Goal: Information Seeking & Learning: Learn about a topic

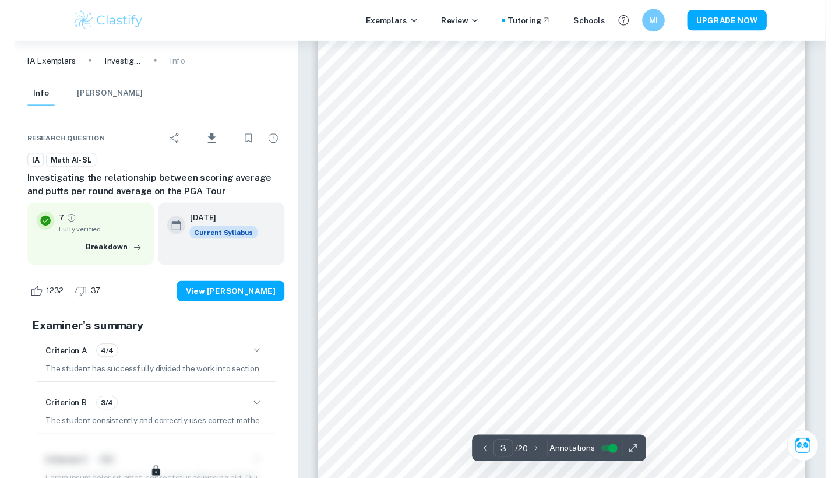
scroll to position [1665, 0]
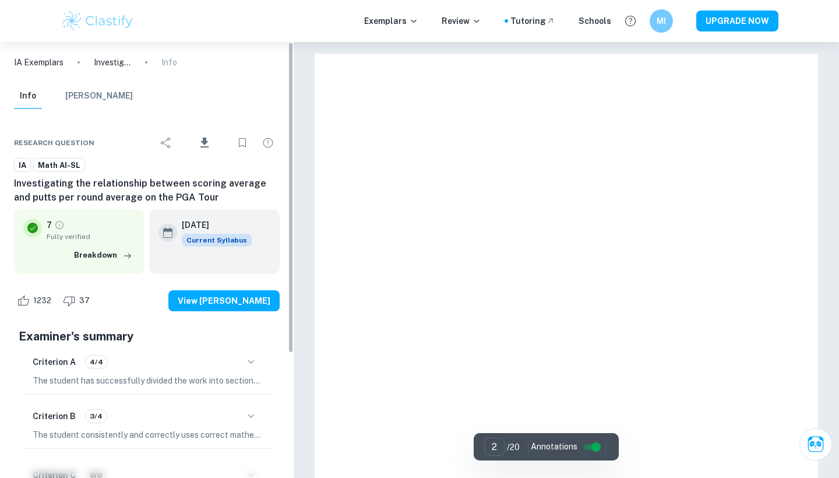
type input "1"
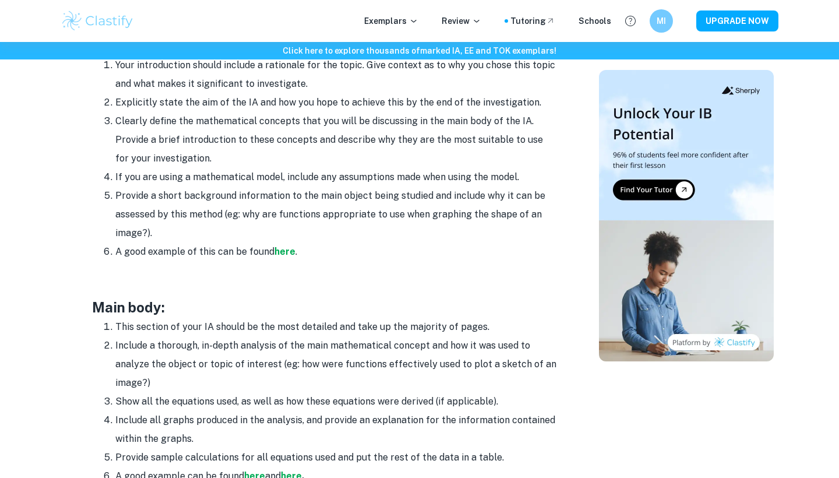
scroll to position [443, 0]
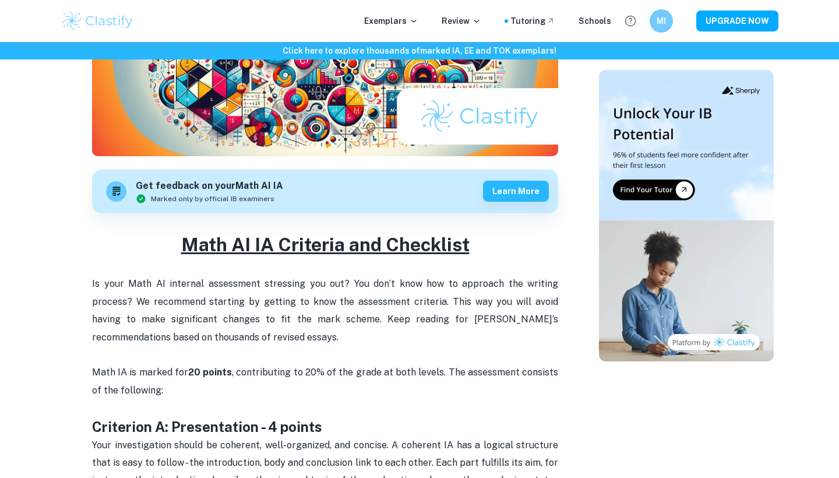
scroll to position [367, 0]
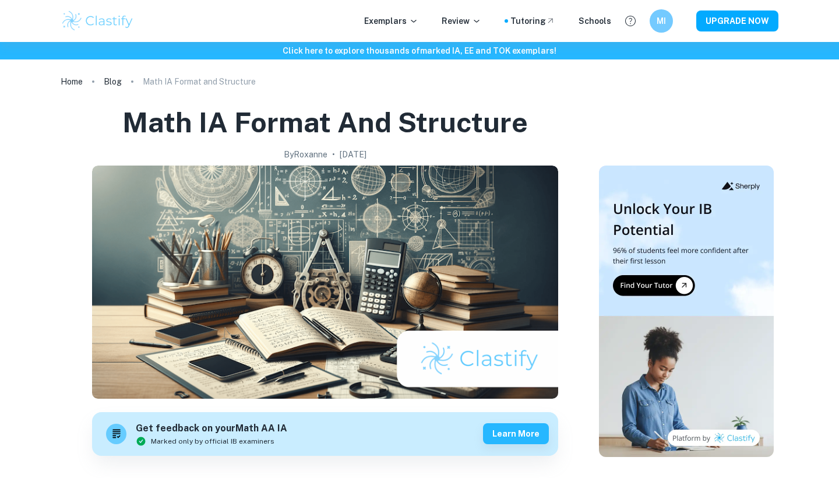
scroll to position [687, 0]
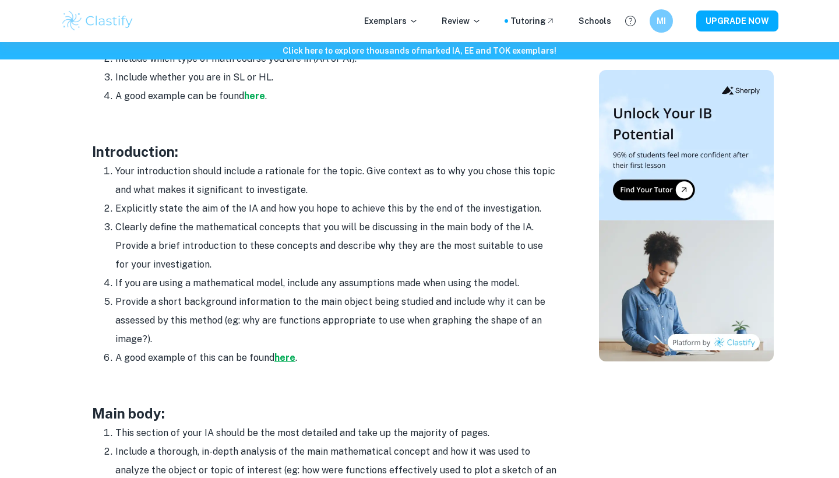
click at [283, 352] on strong "here" at bounding box center [284, 357] width 21 height 11
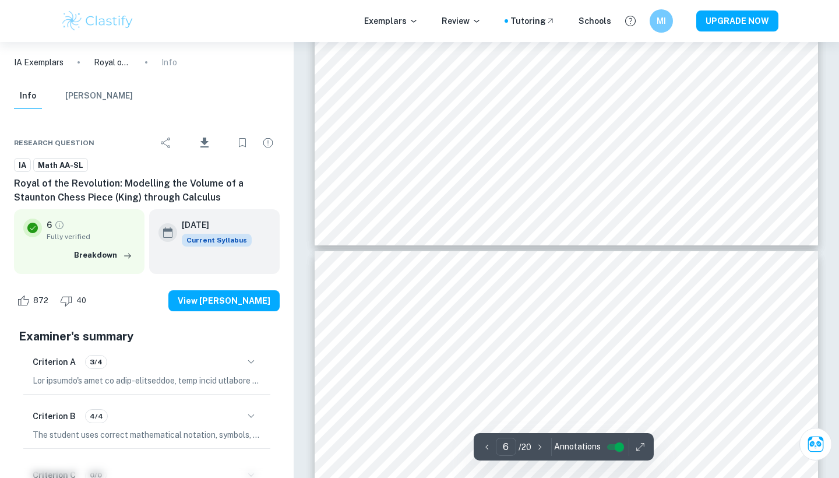
scroll to position [3279, 0]
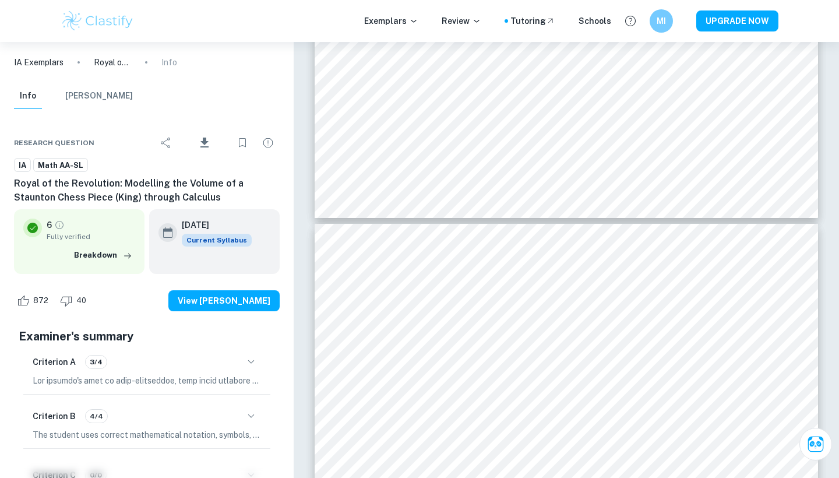
type input "5"
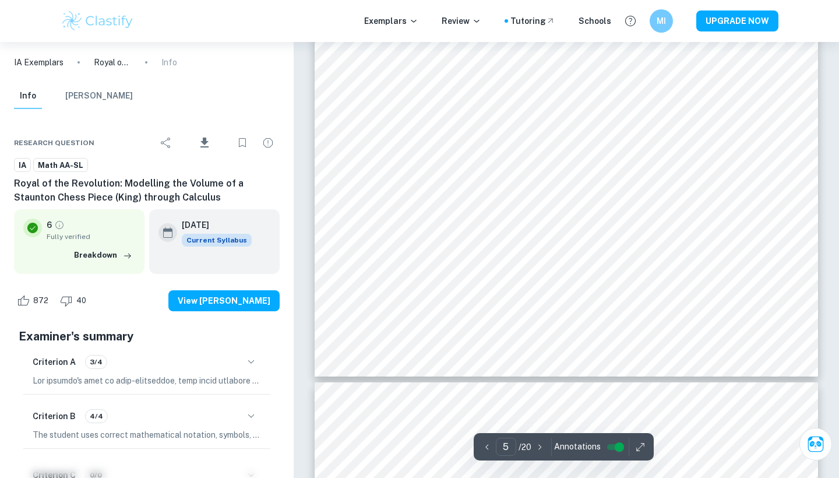
scroll to position [3104, 0]
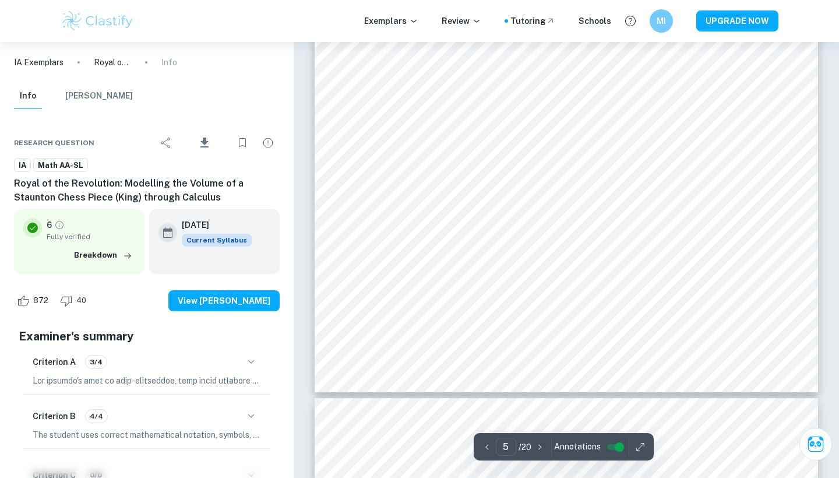
click at [829, 6] on div "Exemplars Review Tutoring Schools MI UPGRADE NOW" at bounding box center [419, 21] width 839 height 42
